Goal: Obtain resource: Download file/media

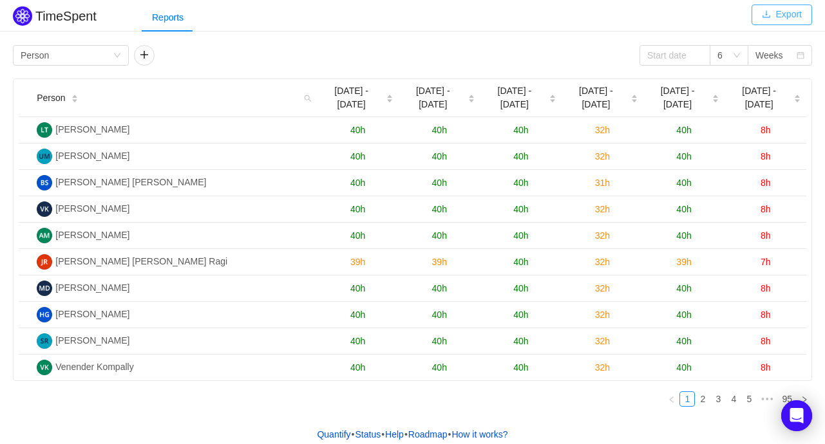
click at [786, 14] on button "Export" at bounding box center [781, 15] width 61 height 21
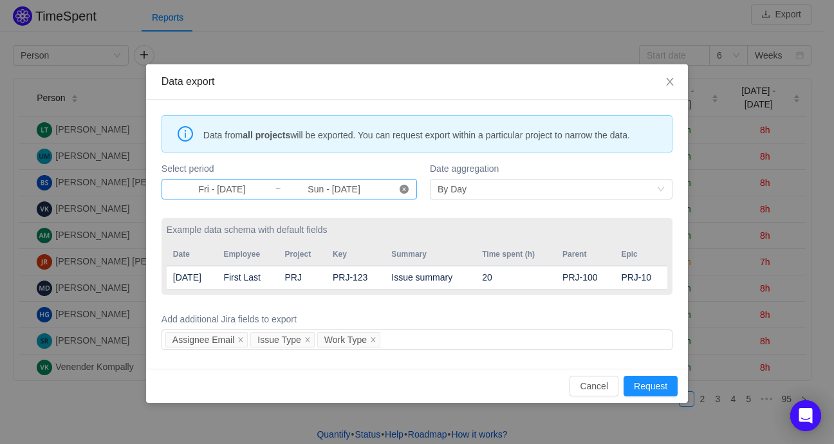
click at [406, 191] on icon "icon: close-circle" at bounding box center [404, 189] width 9 height 9
click at [201, 189] on input at bounding box center [222, 189] width 106 height 14
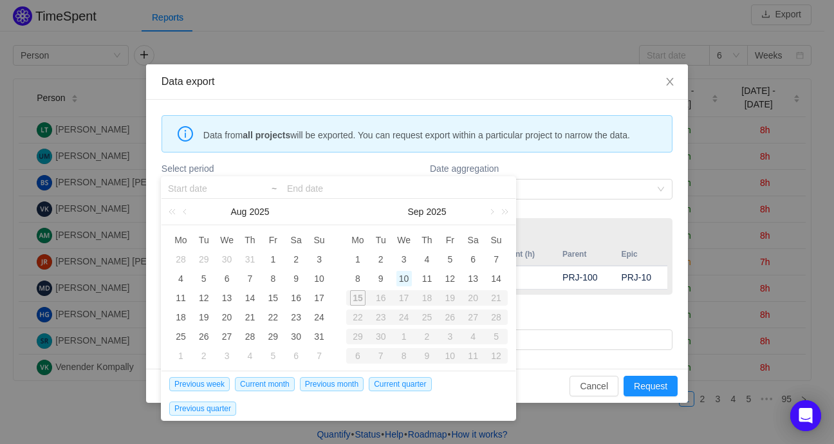
click at [402, 276] on div "10" at bounding box center [404, 278] width 15 height 15
type input "Wed - [DATE]"
click at [330, 181] on input at bounding box center [398, 188] width 222 height 15
click at [448, 281] on div "12" at bounding box center [449, 278] width 15 height 15
type input "Wed - [DATE]"
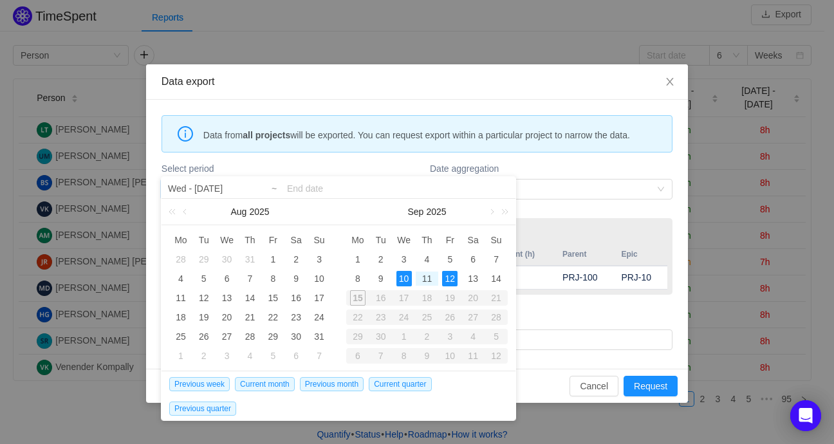
type input "Fri - [DATE]"
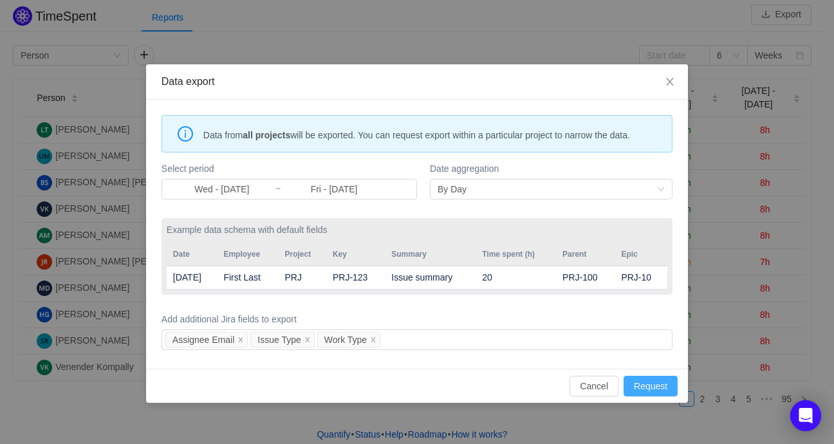
click at [657, 385] on button "Request" at bounding box center [651, 386] width 54 height 21
